Goal: Information Seeking & Learning: Learn about a topic

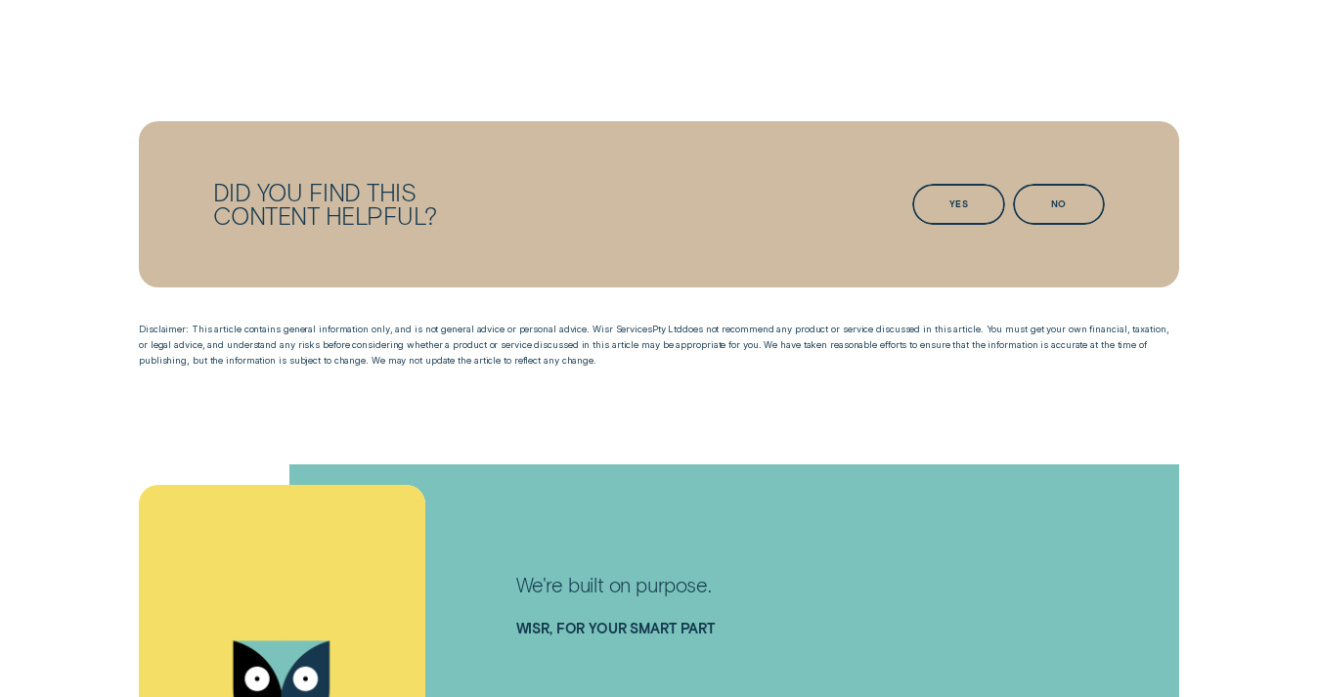
scroll to position [2703, 0]
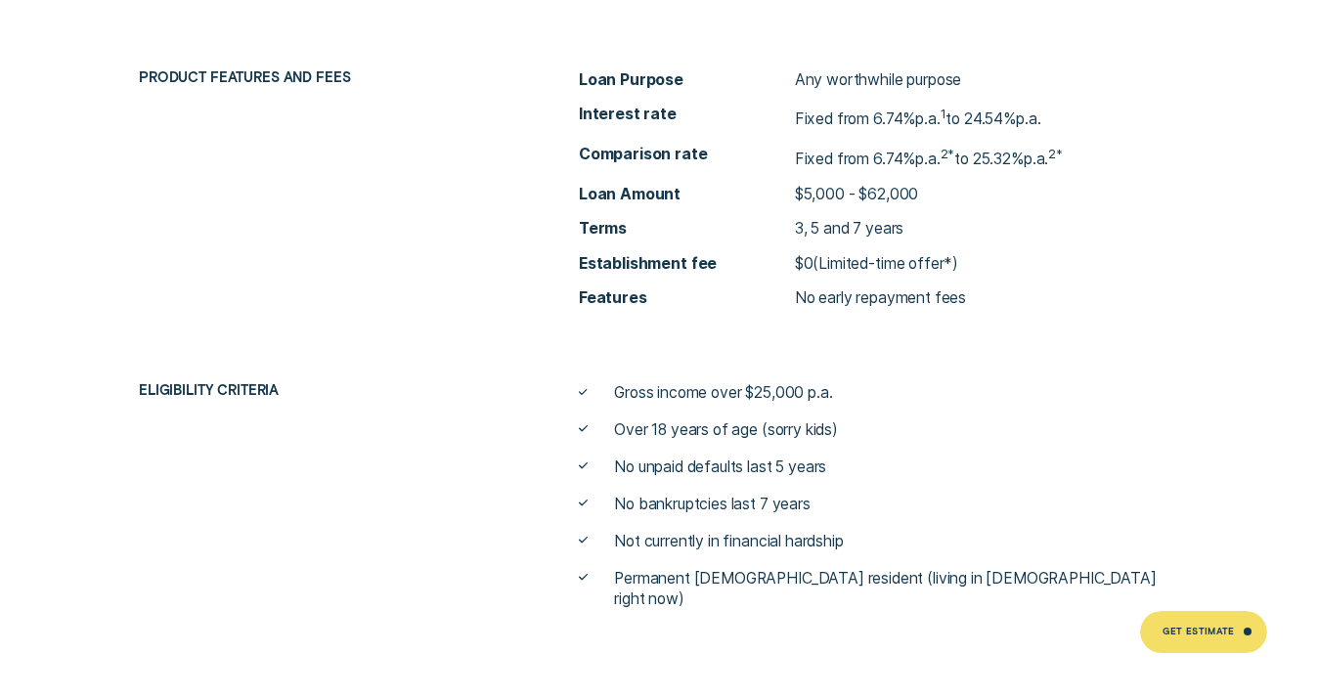
scroll to position [6883, 0]
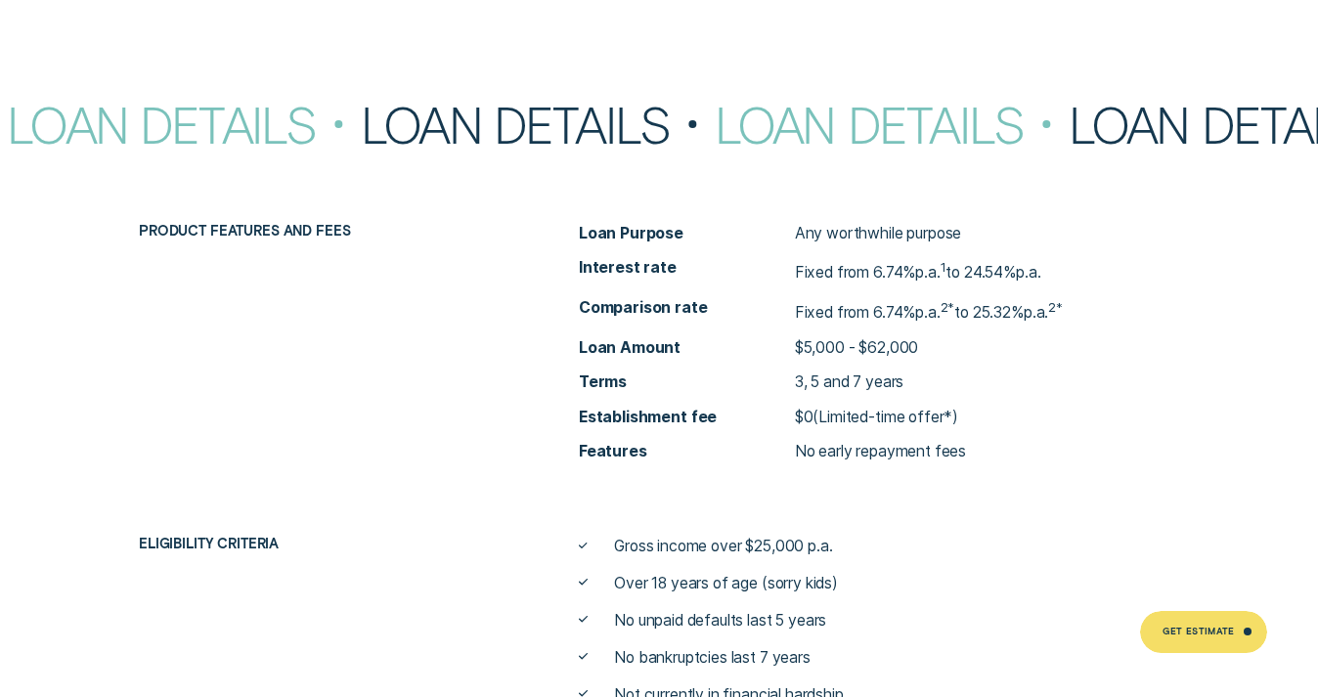
scroll to position [6715, 0]
